Goal: Task Accomplishment & Management: Manage account settings

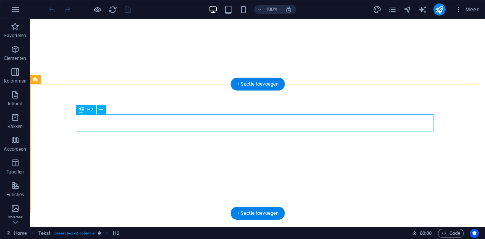
scroll to position [158, 0]
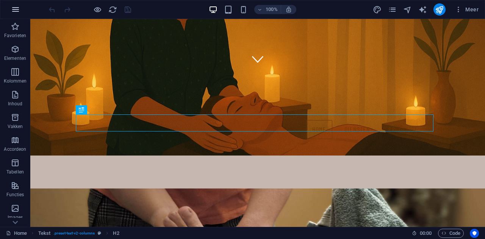
click at [13, 6] on icon "button" at bounding box center [15, 9] width 9 height 9
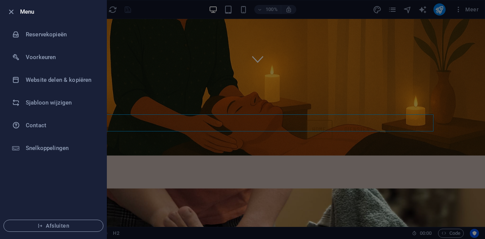
click at [3, 11] on li "Menu" at bounding box center [53, 11] width 106 height 23
click at [12, 10] on icon "button" at bounding box center [11, 12] width 9 height 9
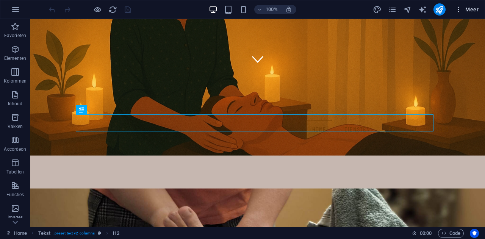
click at [469, 10] on span "Meer" at bounding box center [466, 10] width 24 height 8
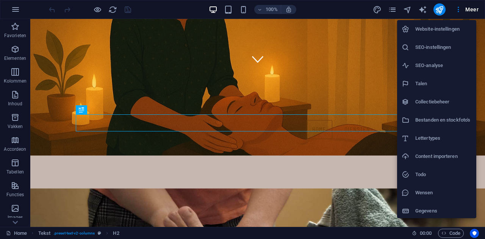
click at [16, 221] on div at bounding box center [242, 119] width 485 height 239
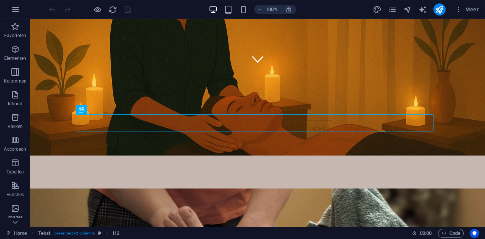
click at [16, 221] on div "Website-instellingen SEO-instellingen SEO-analyse Talen Collectiebeheer Bestand…" at bounding box center [242, 122] width 485 height 234
click at [16, 221] on icon at bounding box center [15, 222] width 11 height 11
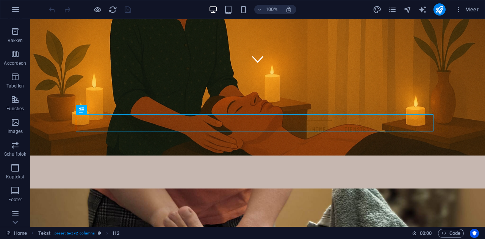
click at [16, 221] on icon at bounding box center [15, 222] width 11 height 11
click at [16, 221] on div "Favorieten Elementen Kolommen Inhoud Vakken Accordeon Tabellen Functies Images …" at bounding box center [15, 123] width 30 height 208
click at [16, 221] on p "Collecties" at bounding box center [15, 221] width 20 height 6
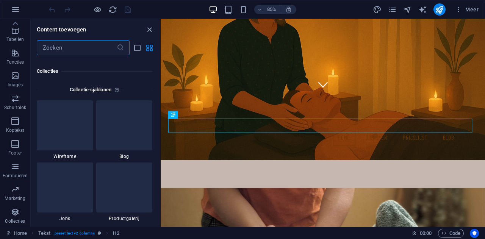
scroll to position [6931, 0]
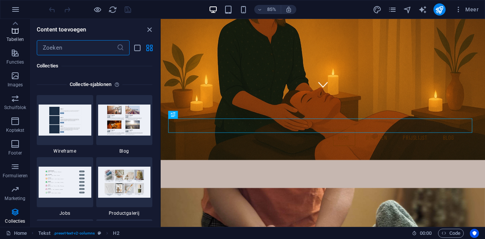
click at [16, 32] on icon "button" at bounding box center [15, 30] width 9 height 9
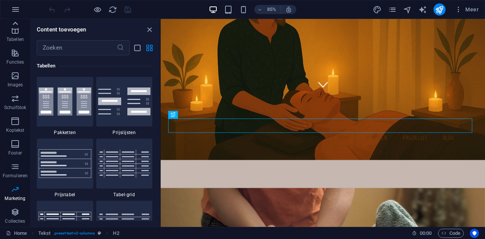
scroll to position [2622, 0]
click at [15, 27] on icon at bounding box center [15, 23] width 11 height 11
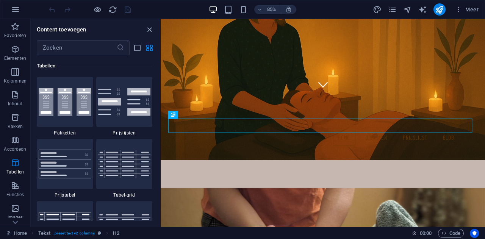
click at [15, 27] on icon "button" at bounding box center [15, 26] width 9 height 9
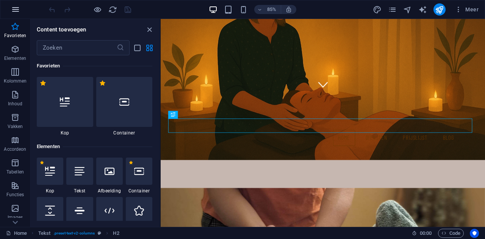
click at [16, 3] on button "button" at bounding box center [15, 9] width 18 height 18
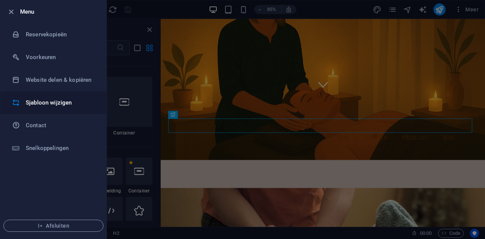
click at [38, 111] on li "Sjabloon wijzigen" at bounding box center [53, 102] width 106 height 23
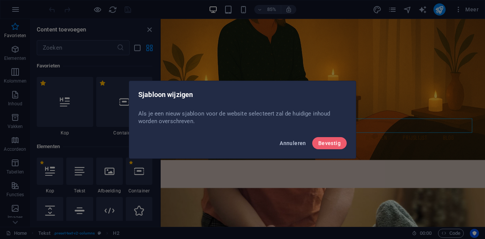
click at [292, 147] on button "Annuleren" at bounding box center [292, 143] width 33 height 12
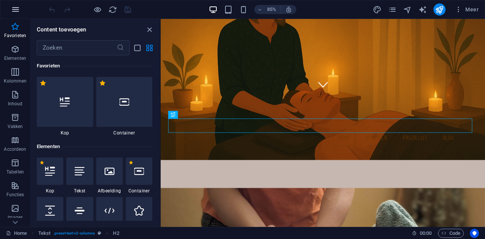
click at [8, 8] on button "button" at bounding box center [15, 9] width 18 height 18
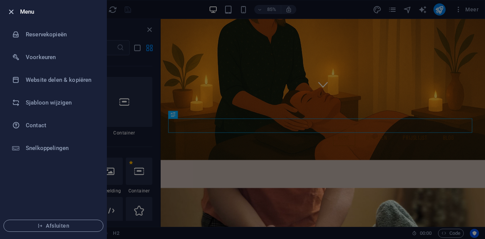
click at [10, 13] on icon "button" at bounding box center [11, 12] width 9 height 9
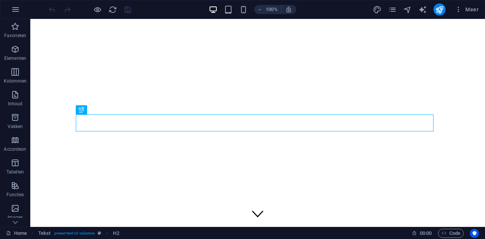
scroll to position [158, 0]
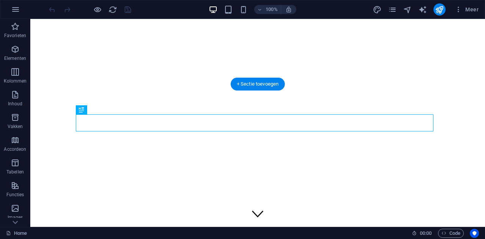
scroll to position [158, 0]
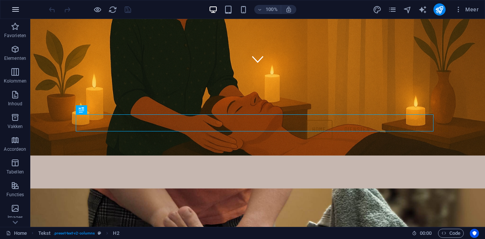
click at [20, 9] on button "button" at bounding box center [15, 9] width 18 height 18
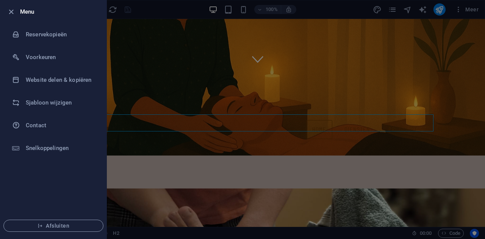
drag, startPoint x: 483, startPoint y: 67, endPoint x: 477, endPoint y: 27, distance: 40.3
click at [477, 27] on div at bounding box center [242, 119] width 485 height 239
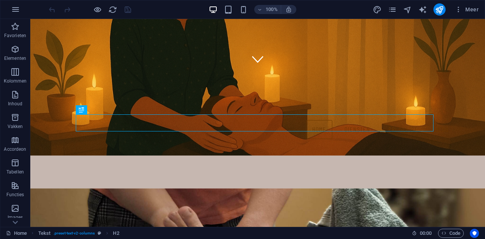
drag, startPoint x: 507, startPoint y: 46, endPoint x: 407, endPoint y: 25, distance: 101.7
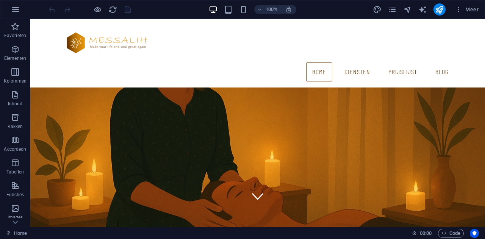
scroll to position [0, 0]
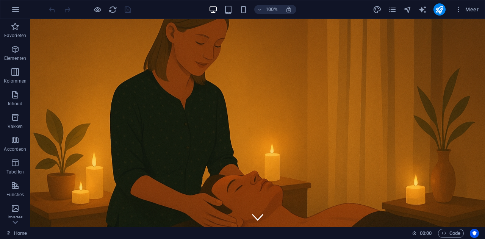
drag, startPoint x: 479, startPoint y: 66, endPoint x: 503, endPoint y: 34, distance: 40.0
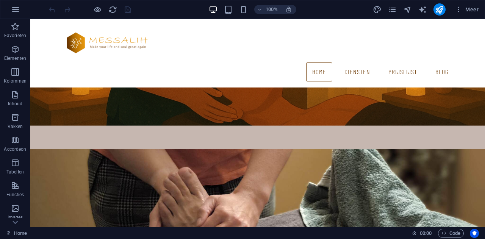
scroll to position [56, 0]
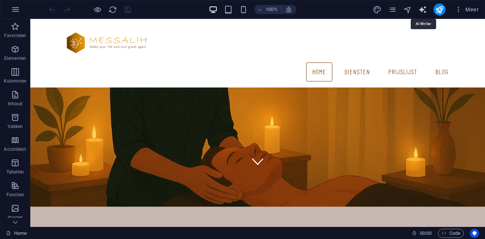
click at [420, 6] on icon "text_generator" at bounding box center [422, 9] width 9 height 9
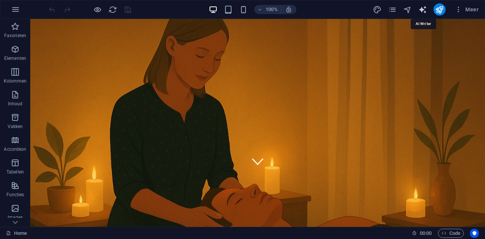
select select "English"
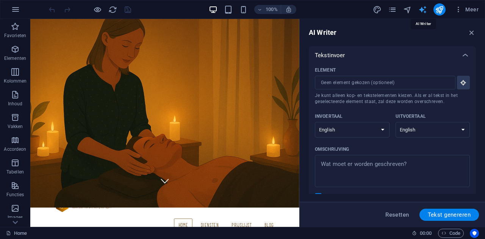
scroll to position [0, 0]
drag, startPoint x: 476, startPoint y: 59, endPoint x: 483, endPoint y: 109, distance: 50.9
click at [483, 109] on div "AI Writer Tekstinvoer Element ​ Je kunt alleen kop- en tekstelementen kiezen. A…" at bounding box center [391, 123] width 185 height 208
drag, startPoint x: 472, startPoint y: 36, endPoint x: 438, endPoint y: 11, distance: 41.7
click at [472, 36] on icon "button" at bounding box center [471, 32] width 8 height 8
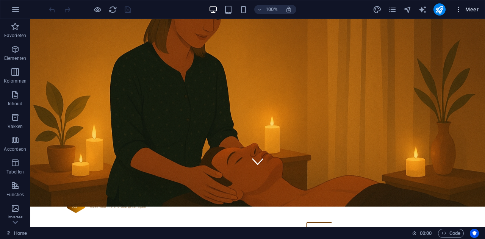
click at [457, 11] on icon "button" at bounding box center [458, 10] width 8 height 8
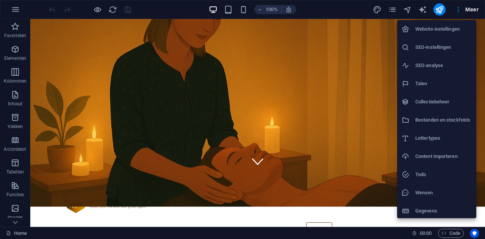
click at [419, 24] on li "Website-instellingen" at bounding box center [436, 29] width 79 height 18
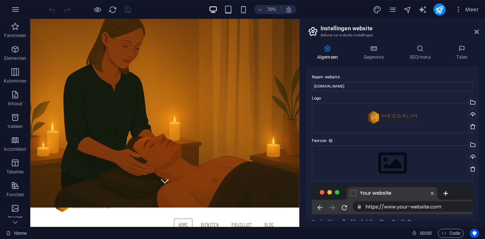
click at [477, 35] on header "Instellingen website Beheer uw website-instellingen" at bounding box center [393, 29] width 172 height 20
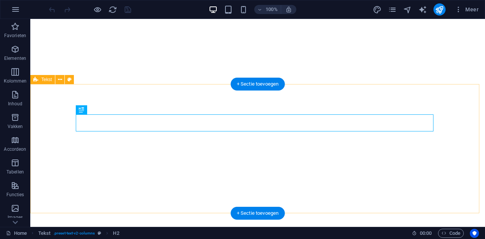
scroll to position [158, 0]
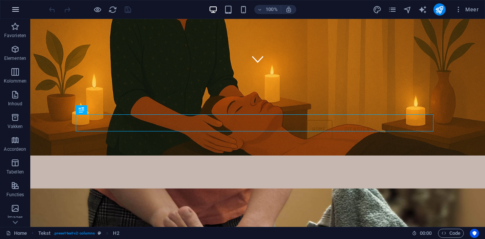
click at [16, 10] on icon "button" at bounding box center [15, 9] width 9 height 9
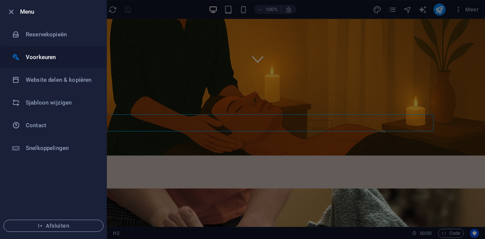
click at [37, 55] on h6 "Voorkeuren" at bounding box center [61, 57] width 70 height 9
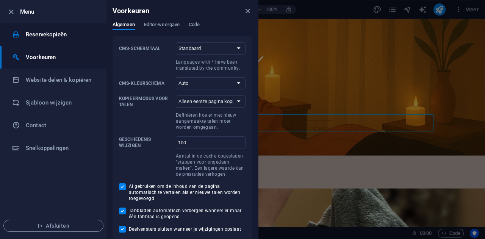
click at [35, 34] on h6 "Reservekopieën" at bounding box center [61, 34] width 70 height 9
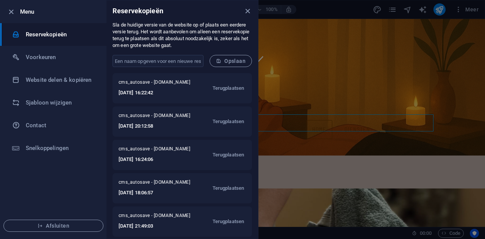
click at [6, 6] on li "Menu" at bounding box center [53, 11] width 106 height 23
click at [12, 14] on icon "button" at bounding box center [11, 12] width 9 height 9
